Goal: Check status: Check status

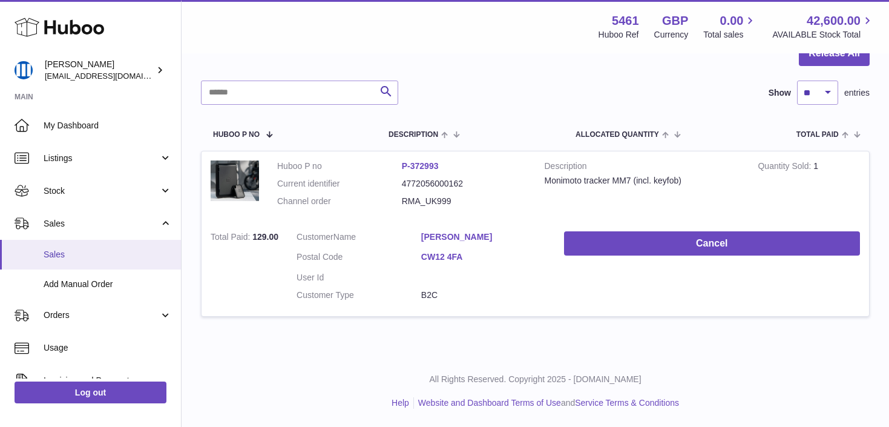
scroll to position [134, 0]
click at [94, 251] on span "Sales" at bounding box center [108, 254] width 128 height 11
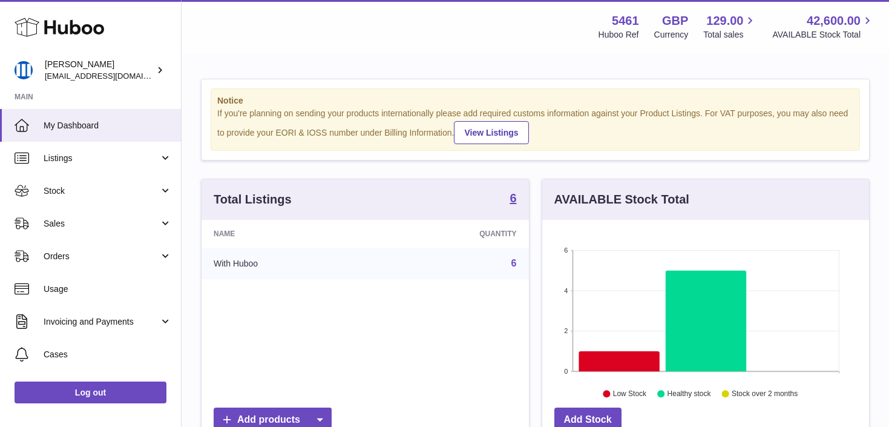
scroll to position [189, 327]
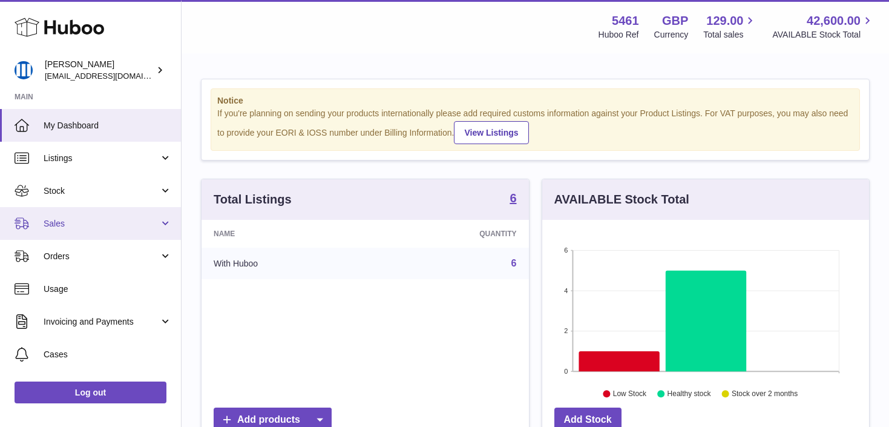
click at [139, 223] on span "Sales" at bounding box center [102, 223] width 116 height 11
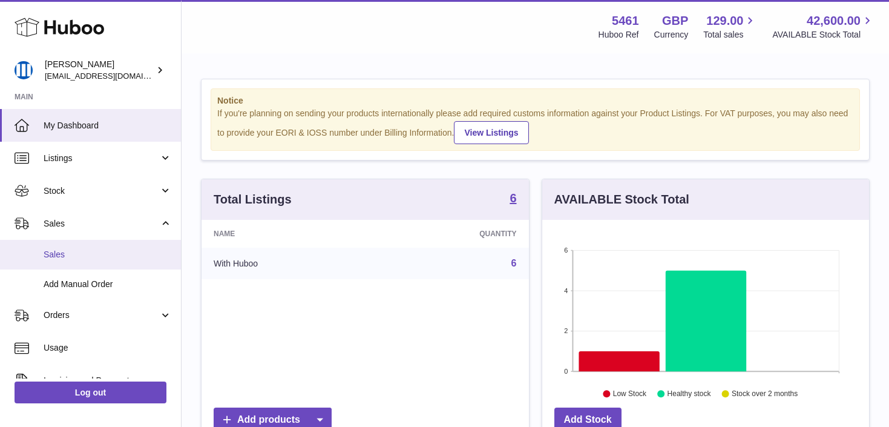
click at [129, 259] on span "Sales" at bounding box center [108, 254] width 128 height 11
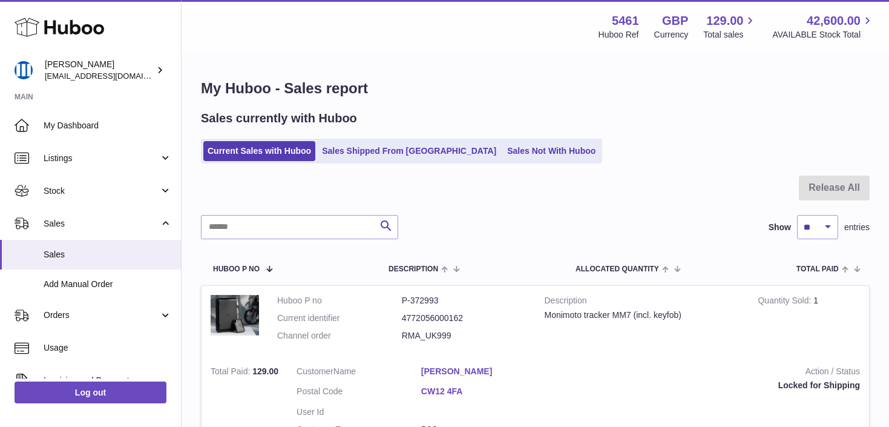
click at [374, 163] on ul "Current Sales with Huboo Sales Shipped From Huboo Sales Not With Huboo" at bounding box center [401, 151] width 401 height 25
click at [376, 154] on link "Sales Shipped From Huboo" at bounding box center [409, 151] width 183 height 20
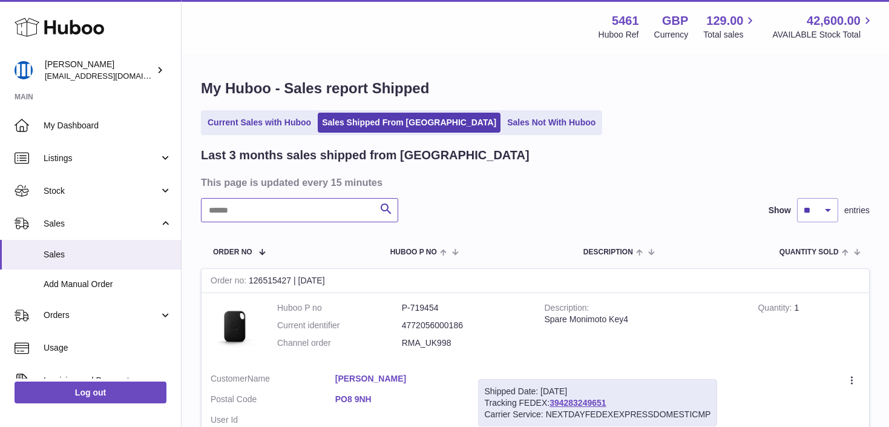
click at [325, 220] on input "text" at bounding box center [299, 210] width 197 height 24
paste input "*********"
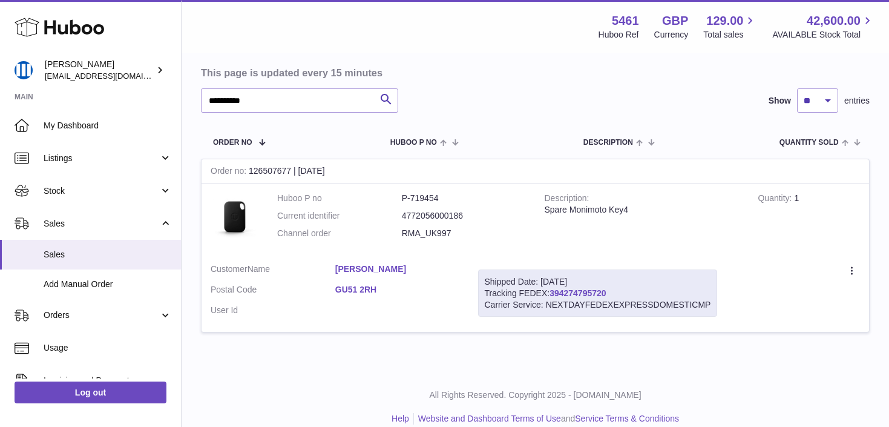
click at [599, 293] on link "394274795720" at bounding box center [577, 293] width 56 height 10
drag, startPoint x: 158, startPoint y: 97, endPoint x: 143, endPoint y: 96, distance: 15.2
click at [143, 96] on div "Huboo OKSANA SIDLAUSKIENE oksana@monimoto.com Main My Dashboard Listings Not wi…" at bounding box center [444, 166] width 889 height 552
paste input "text"
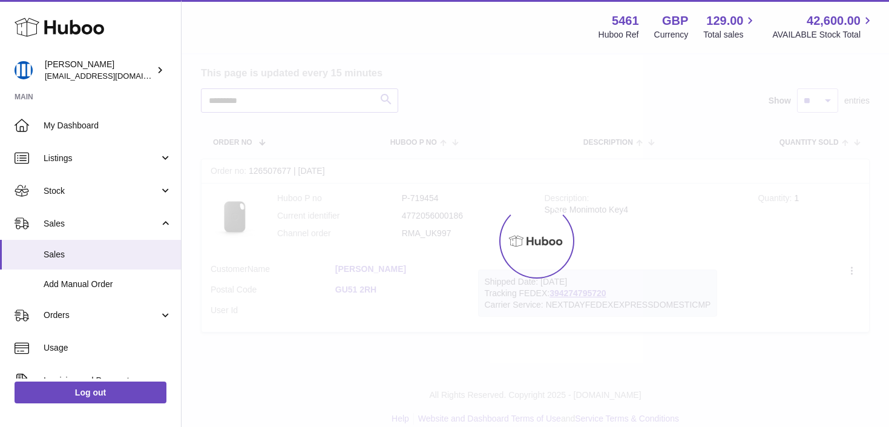
type input "*********"
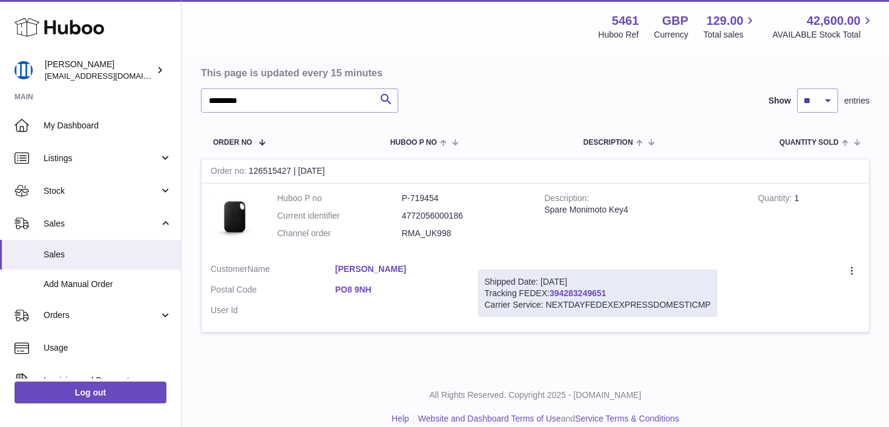
click at [586, 294] on link "394283249651" at bounding box center [577, 293] width 56 height 10
